Goal: Task Accomplishment & Management: Use online tool/utility

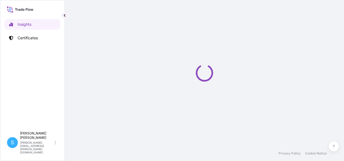
select select "2025"
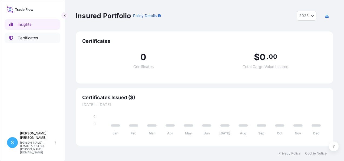
click at [22, 39] on p "Certificates" at bounding box center [28, 37] width 20 height 5
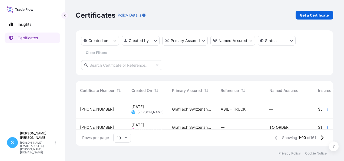
click at [242, 109] on span "ASIL - TRUCK" at bounding box center [232, 108] width 25 height 5
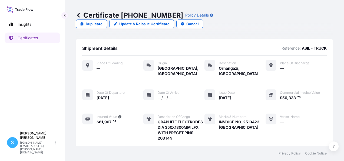
click at [212, 20] on div "Certificate [PHONE_NUMBER] Policy Details Duplicate Update & Reissue Certificat…" at bounding box center [204, 19] width 257 height 39
click at [107, 19] on link "Duplicate" at bounding box center [91, 23] width 31 height 9
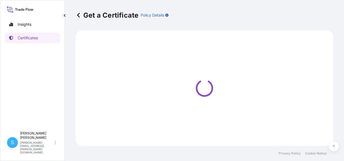
select select "Road"
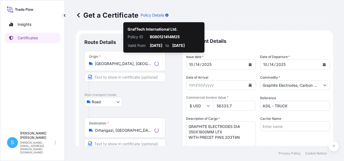
select select "31801"
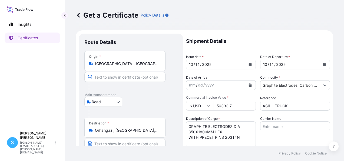
drag, startPoint x: 240, startPoint y: 105, endPoint x: 181, endPoint y: 107, distance: 59.5
click at [192, 106] on div "$ USD 56333.7" at bounding box center [221, 106] width 70 height 10
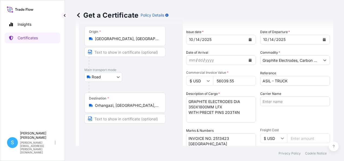
scroll to position [54, 0]
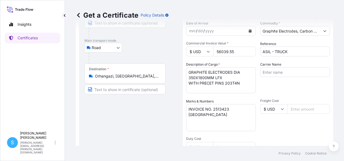
type input "56039.55"
click at [228, 109] on textarea "INVOICE NO. 2513423 [GEOGRAPHIC_DATA]" at bounding box center [221, 117] width 70 height 27
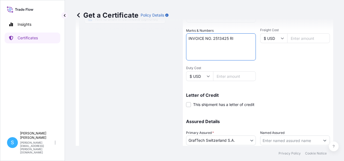
scroll to position [56, 0]
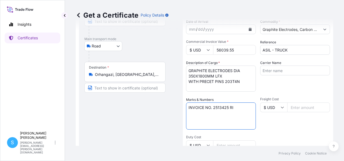
type textarea "INVOICE NO. 2513425 RI"
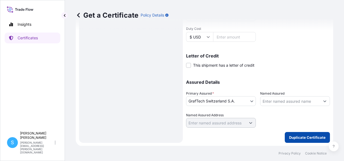
click at [303, 133] on button "Duplicate Certificate" at bounding box center [307, 137] width 45 height 11
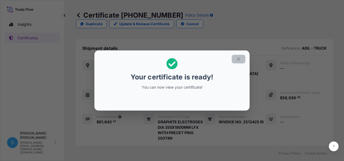
click at [242, 58] on button "button" at bounding box center [239, 59] width 14 height 9
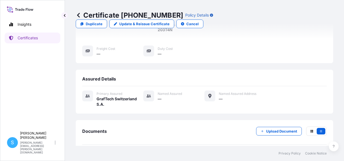
scroll to position [118, 0]
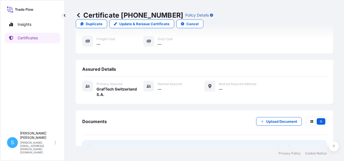
click at [152, 140] on link "PDF Certificate [DATE]T14:51:54.573983" at bounding box center [204, 147] width 244 height 14
